Goal: Information Seeking & Learning: Learn about a topic

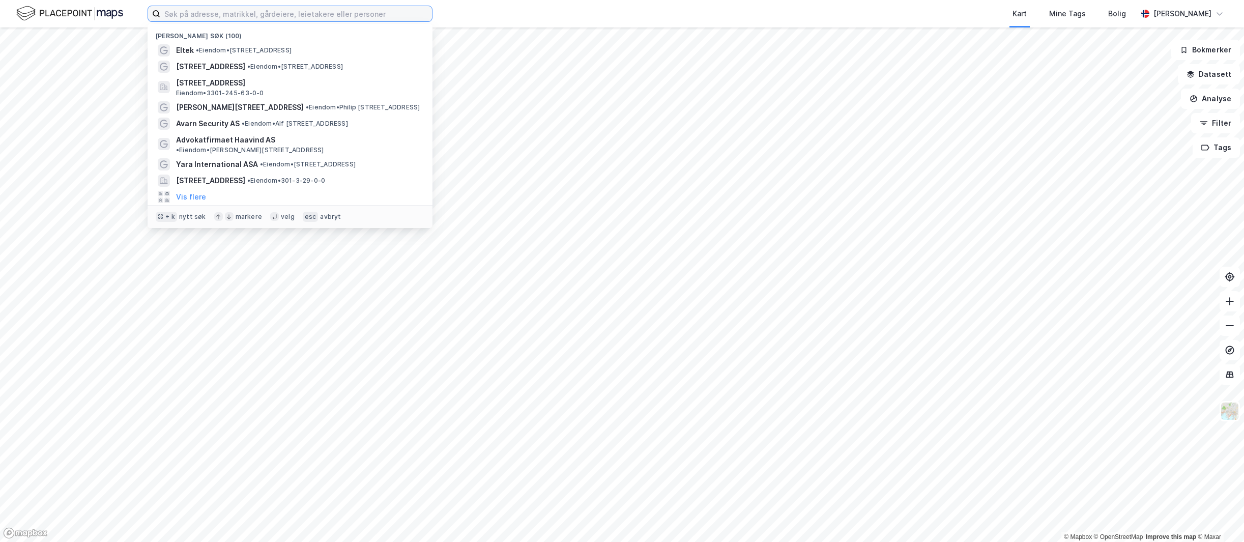
click at [220, 20] on input at bounding box center [296, 13] width 272 height 15
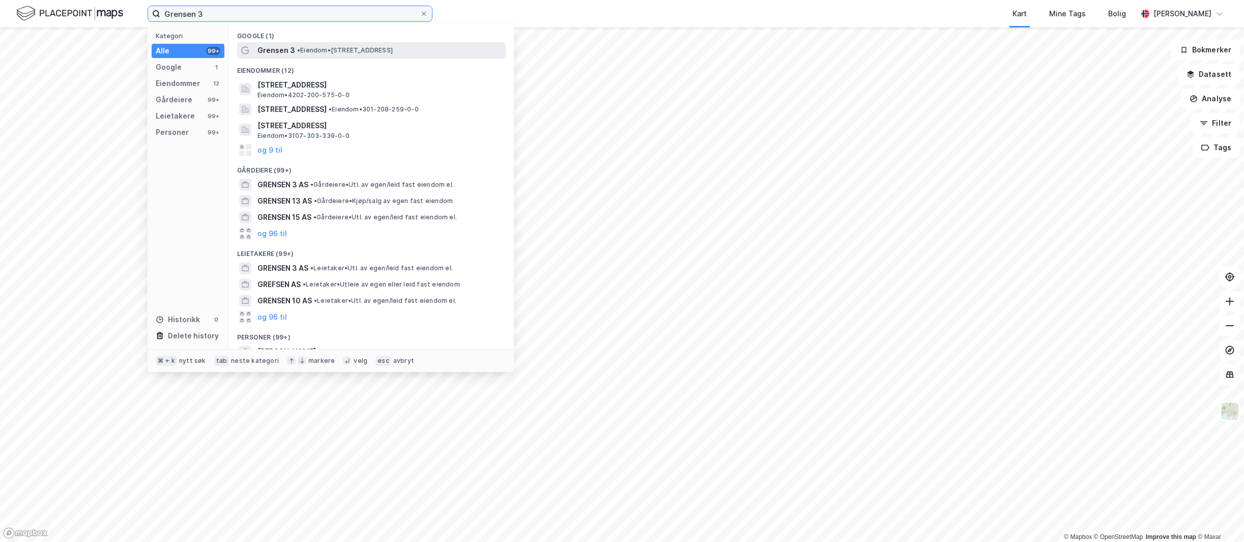
type input "Grensen 3"
click at [287, 51] on span "Grensen 3" at bounding box center [276, 50] width 38 height 12
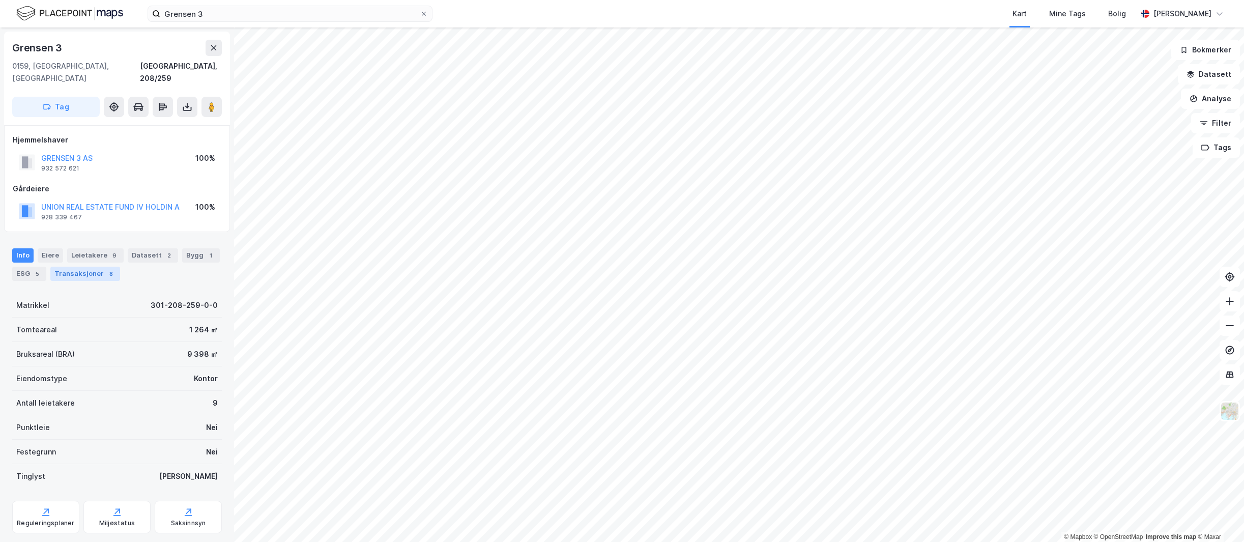
click at [97, 267] on div "Transaksjoner 8" at bounding box center [85, 274] width 70 height 14
